Goal: Task Accomplishment & Management: Manage account settings

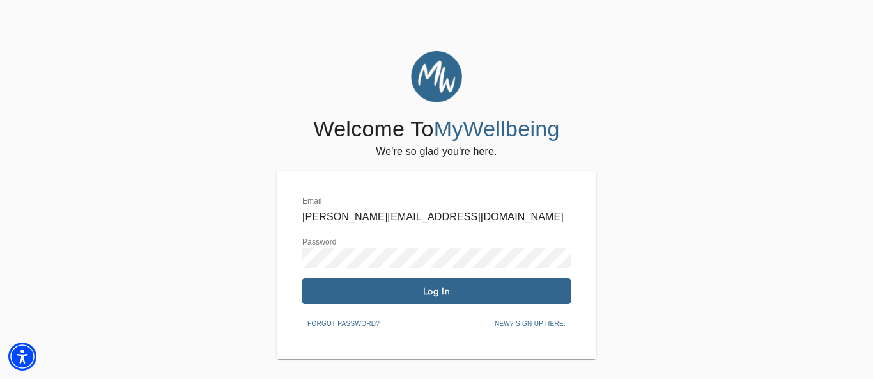
click at [419, 293] on span "Log In" at bounding box center [437, 291] width 258 height 12
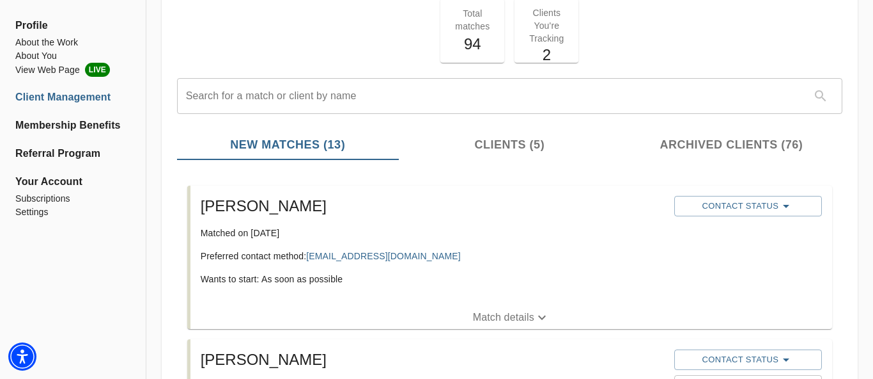
scroll to position [85, 0]
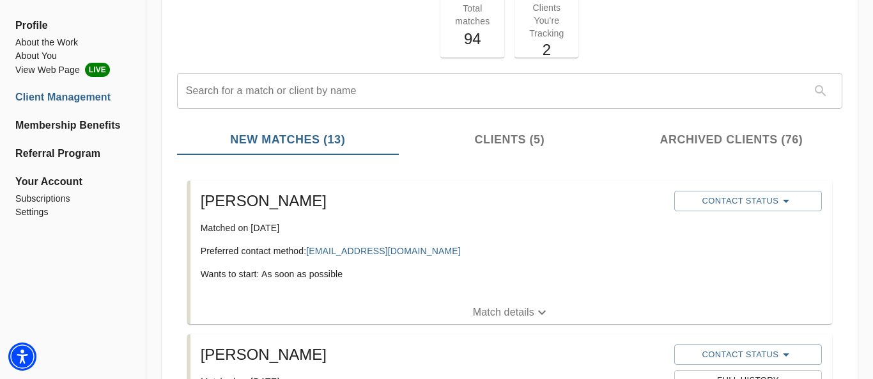
click at [501, 311] on p "Match details" at bounding box center [503, 311] width 61 height 15
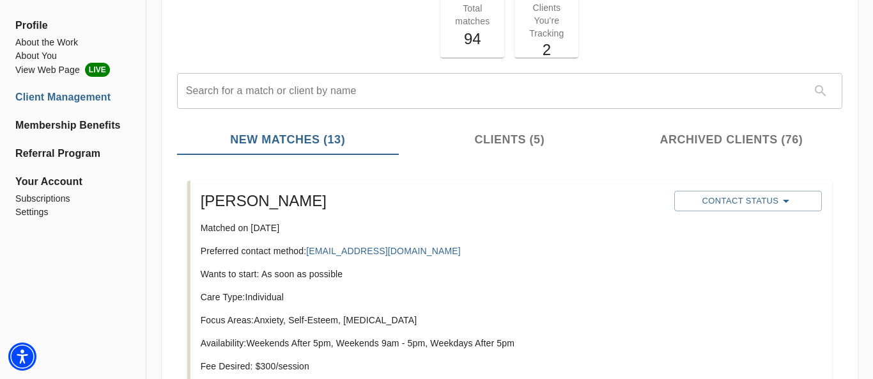
drag, startPoint x: 412, startPoint y: 249, endPoint x: 309, endPoint y: 246, distance: 103.0
click at [309, 246] on p "Preferred contact method: [EMAIL_ADDRESS][DOMAIN_NAME]" at bounding box center [433, 250] width 464 height 13
copy p "[EMAIL_ADDRESS][DOMAIN_NAME]"
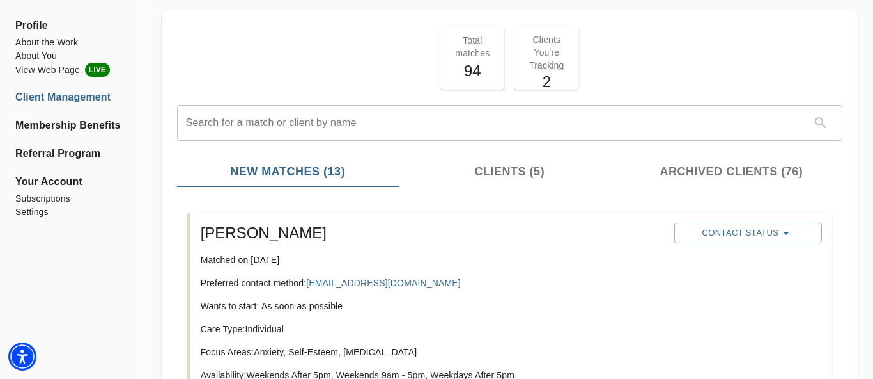
scroll to position [51, 0]
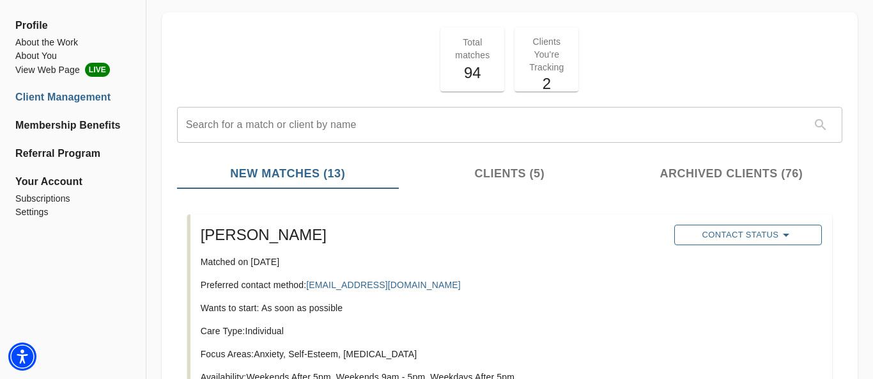
click at [756, 235] on span "Contact Status" at bounding box center [748, 234] width 135 height 15
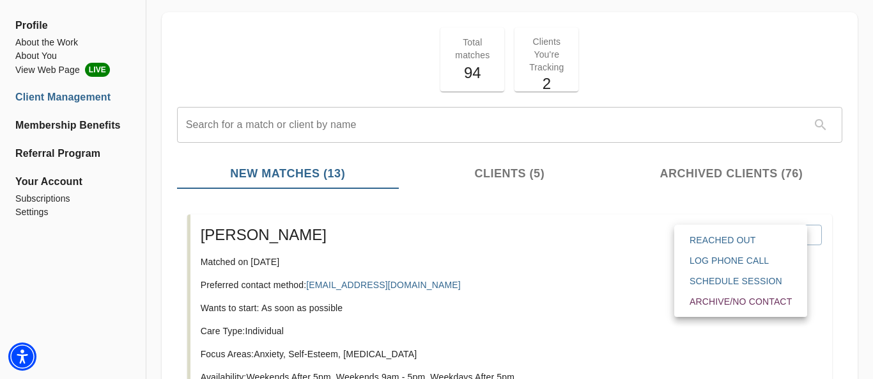
click at [752, 238] on span "Reached Out" at bounding box center [741, 239] width 102 height 13
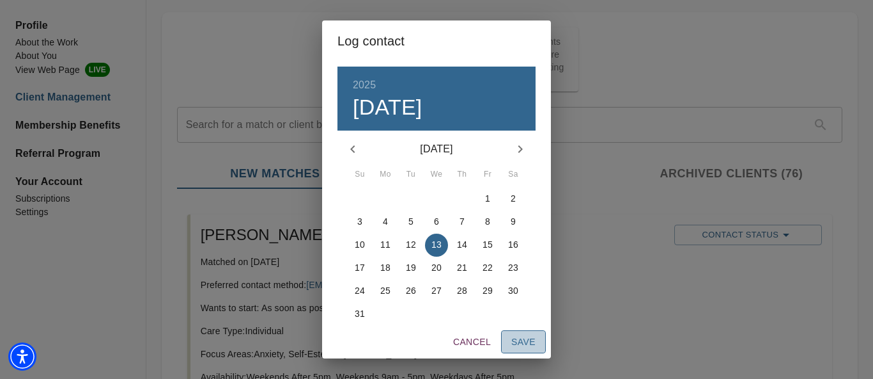
click at [529, 340] on span "Save" at bounding box center [523, 342] width 24 height 16
